Goal: Transaction & Acquisition: Purchase product/service

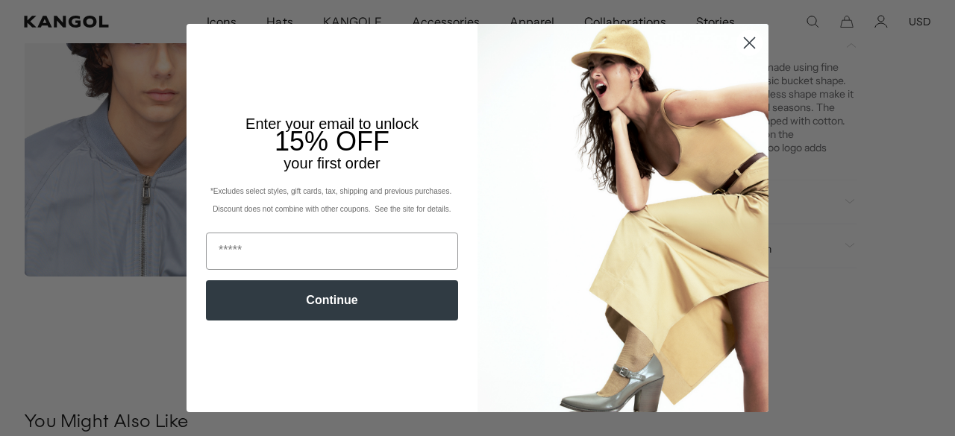
click at [744, 43] on icon "Close dialog" at bounding box center [749, 43] width 10 height 10
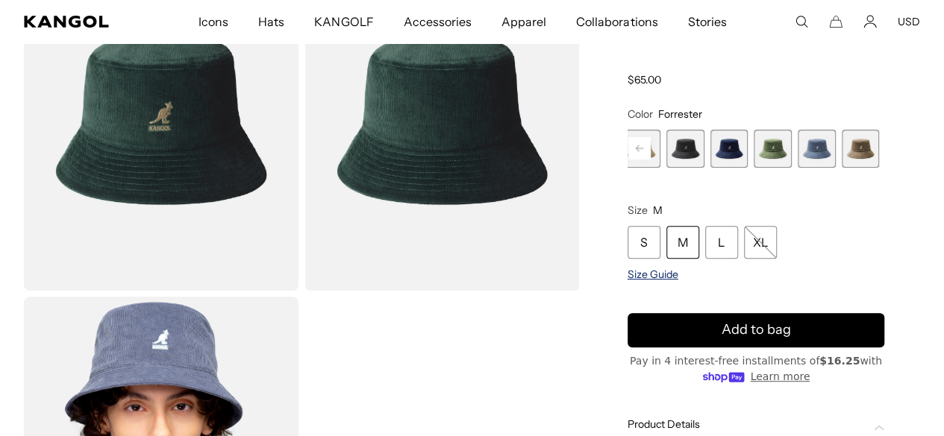
click at [678, 268] on span "Size Guide" at bounding box center [652, 274] width 51 height 13
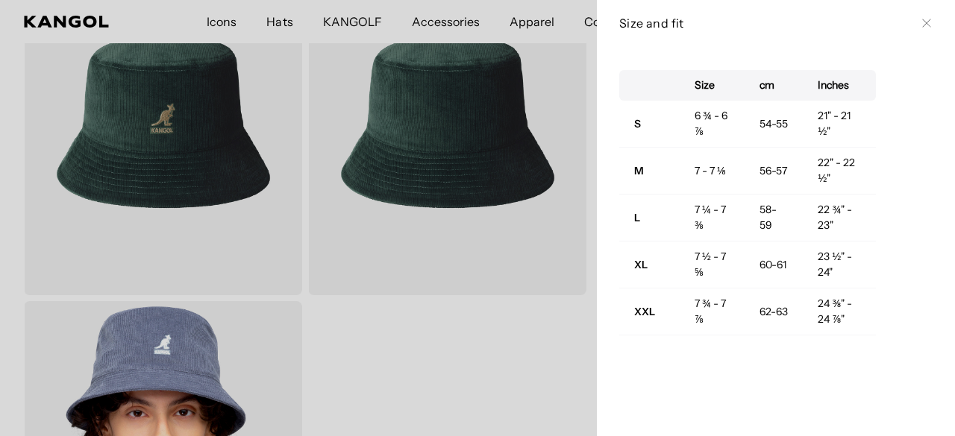
click at [909, 29] on div "Size and fit Close" at bounding box center [775, 23] width 313 height 16
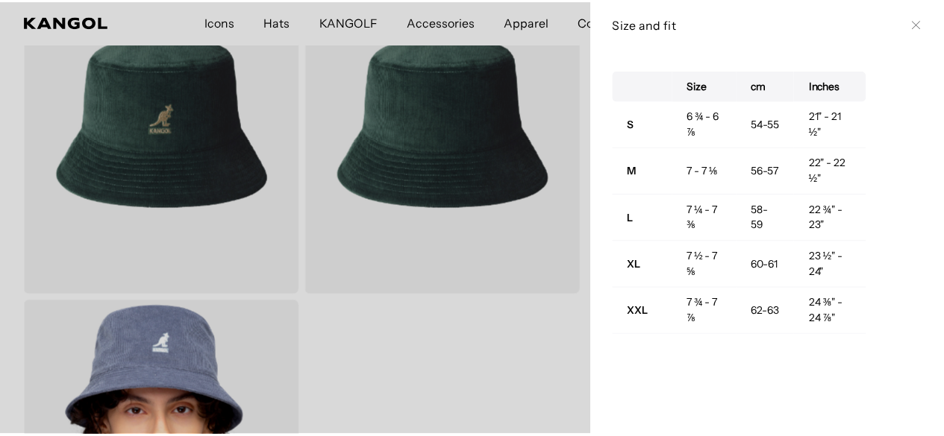
scroll to position [0, 307]
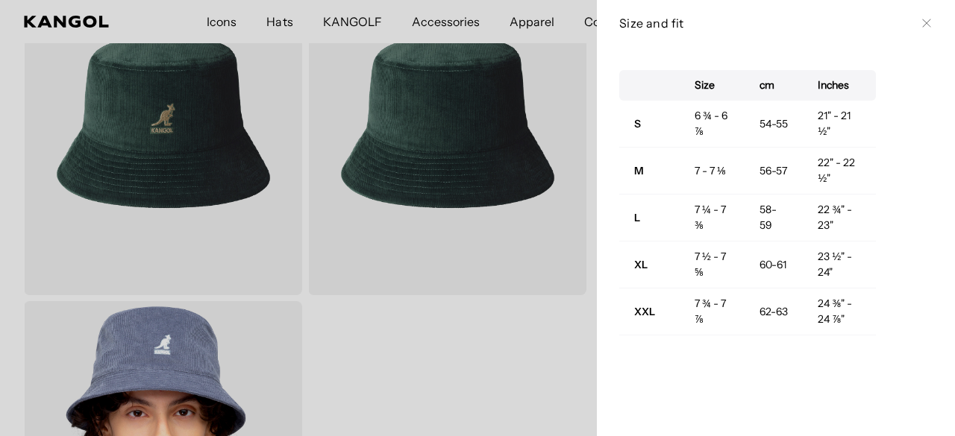
click at [922, 25] on icon at bounding box center [926, 23] width 9 height 9
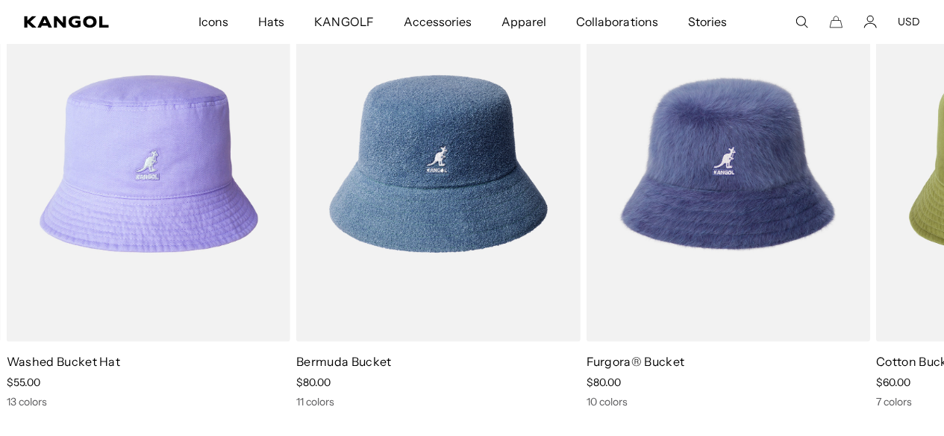
scroll to position [0, 0]
click at [909, 222] on icon at bounding box center [908, 210] width 24 height 24
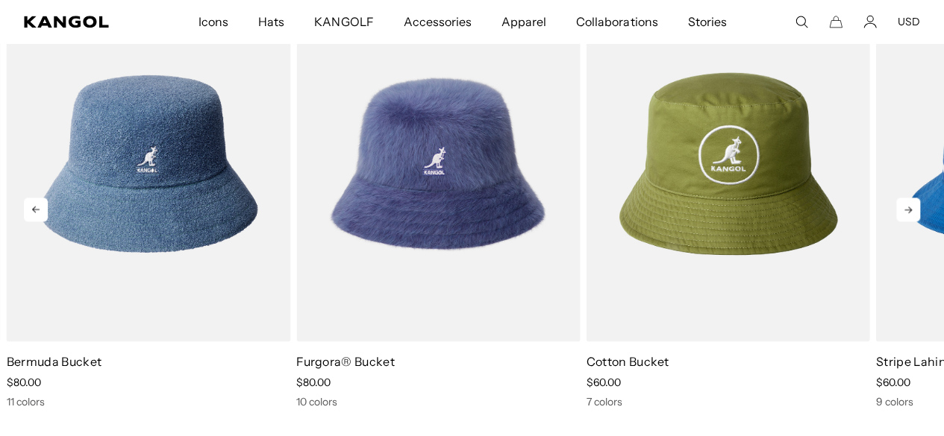
scroll to position [0, 307]
click at [909, 222] on icon at bounding box center [908, 210] width 24 height 24
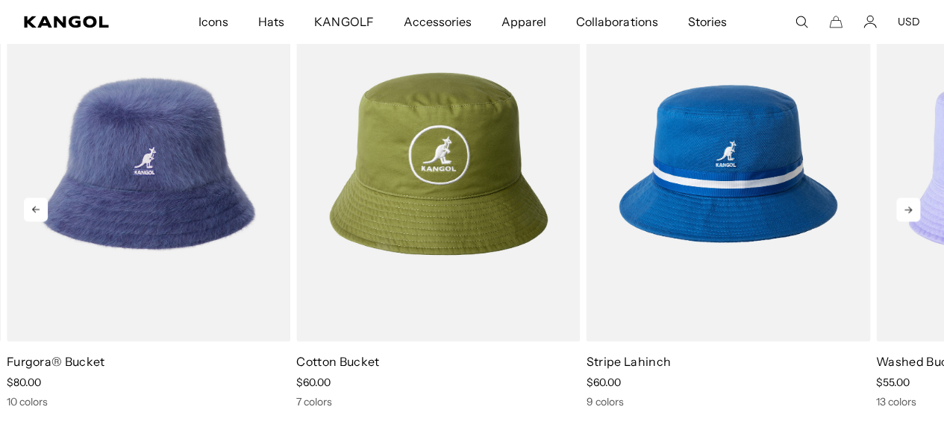
click at [909, 222] on icon at bounding box center [908, 210] width 24 height 24
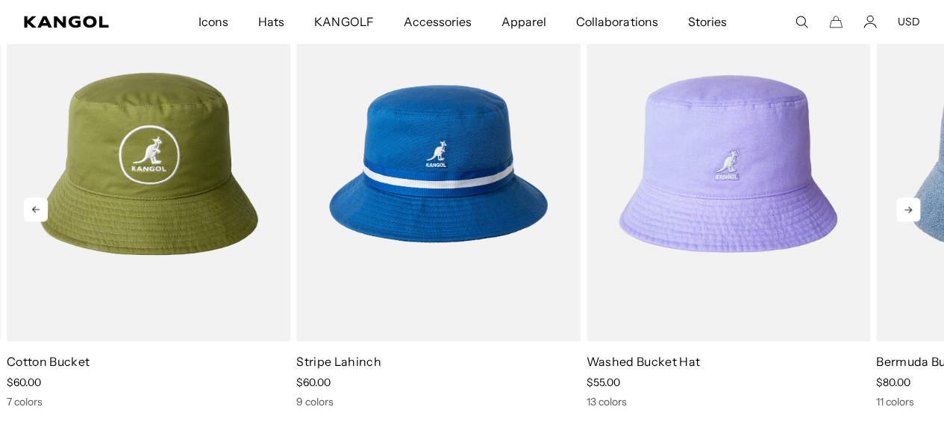
scroll to position [0, 0]
click at [911, 222] on icon at bounding box center [908, 210] width 24 height 24
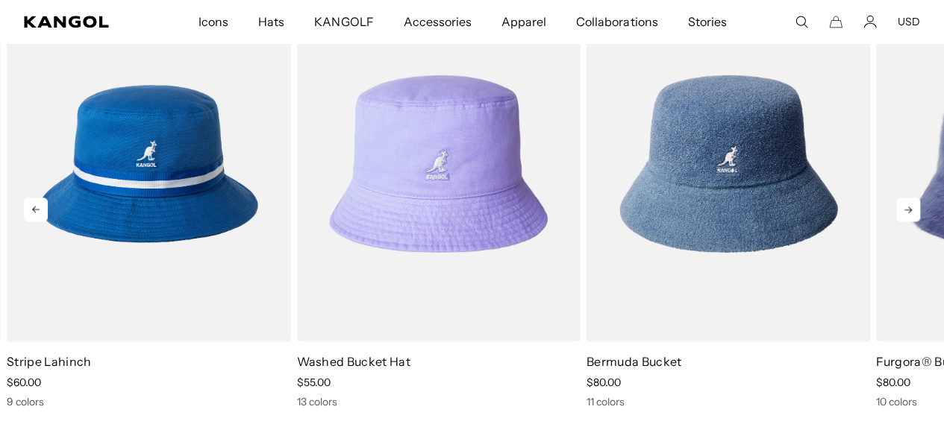
click at [904, 222] on icon at bounding box center [908, 210] width 24 height 24
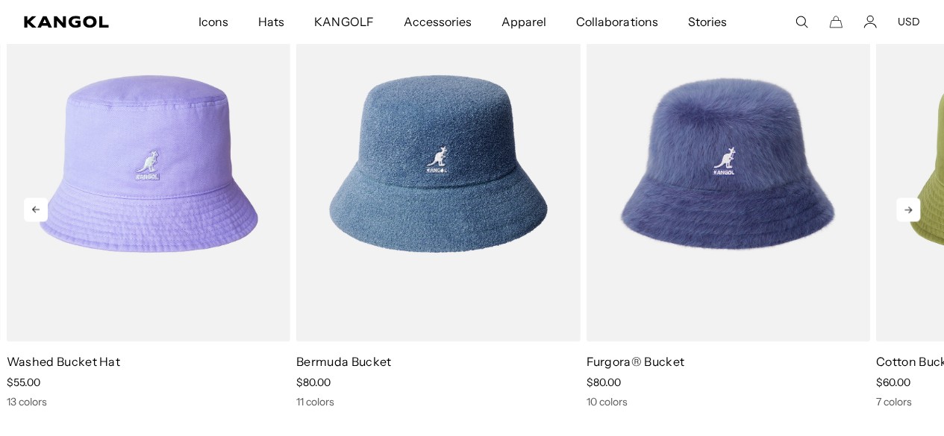
click at [906, 222] on icon at bounding box center [908, 210] width 24 height 24
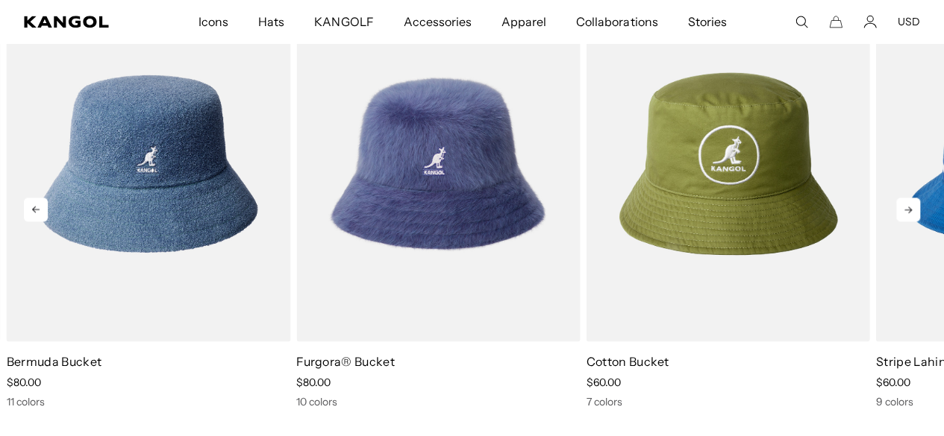
click at [897, 222] on icon at bounding box center [908, 210] width 24 height 24
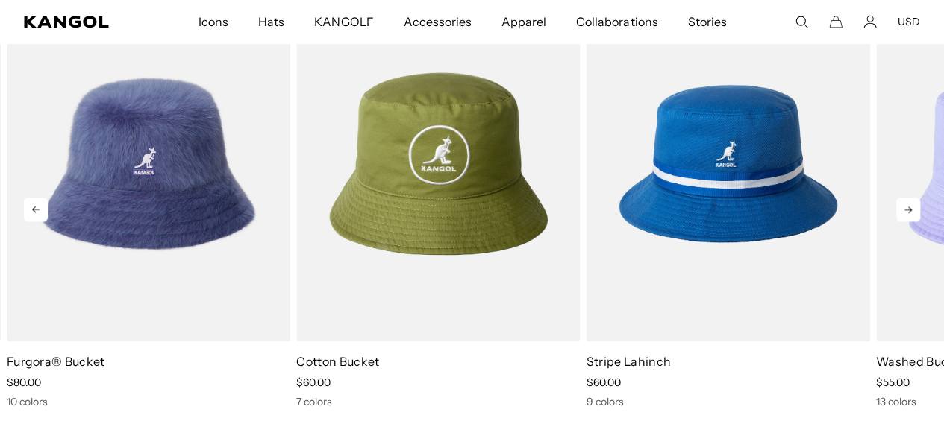
click at [907, 222] on icon at bounding box center [908, 210] width 24 height 24
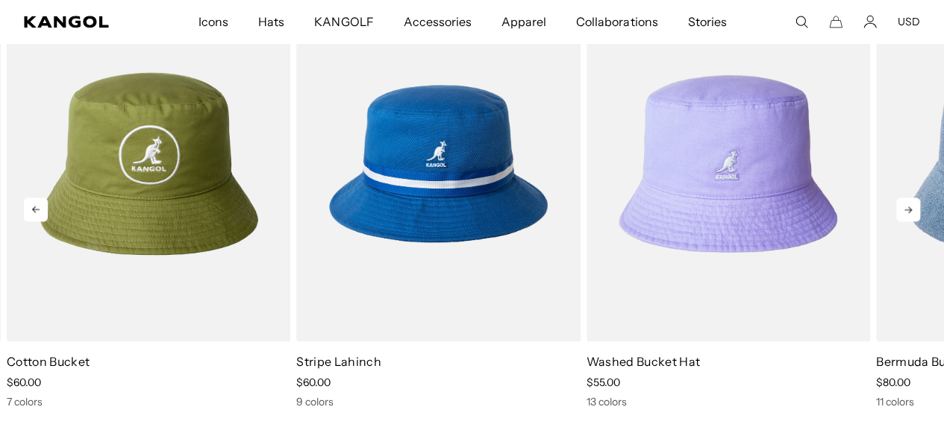
click at [907, 222] on icon at bounding box center [908, 210] width 24 height 24
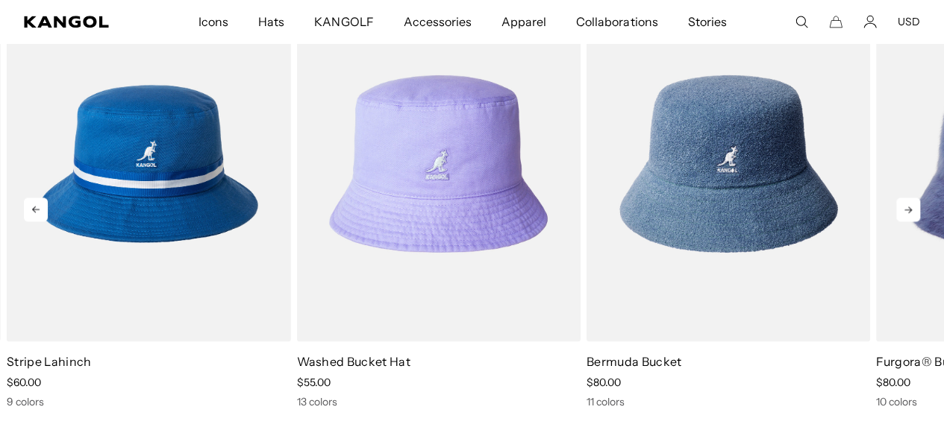
click at [907, 222] on icon at bounding box center [908, 210] width 24 height 24
